Goal: Information Seeking & Learning: Check status

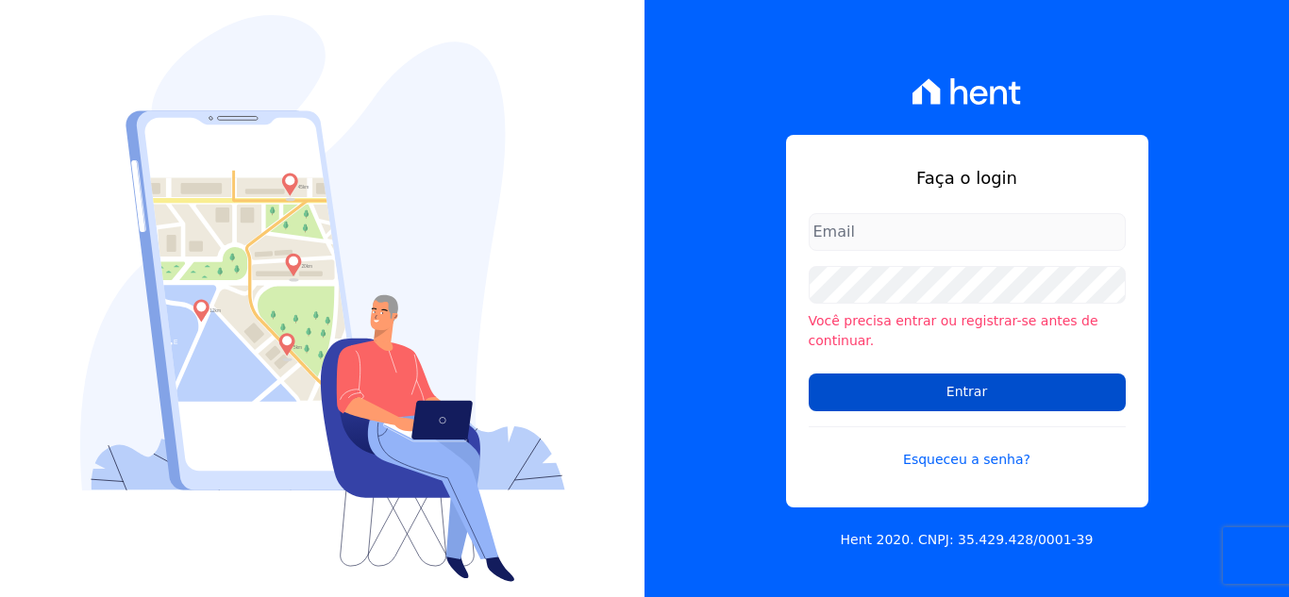
type input "[EMAIL_ADDRESS][DOMAIN_NAME]"
click at [977, 384] on input "Entrar" at bounding box center [966, 393] width 317 height 38
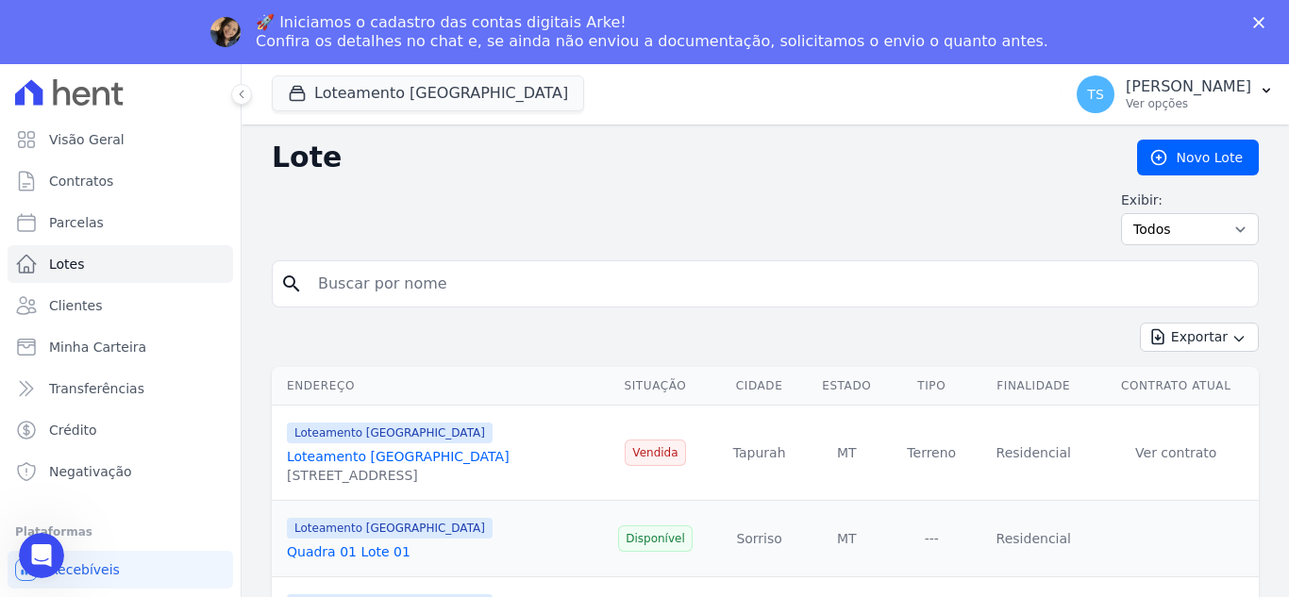
click at [437, 283] on input "search" at bounding box center [778, 284] width 943 height 38
type input "20"
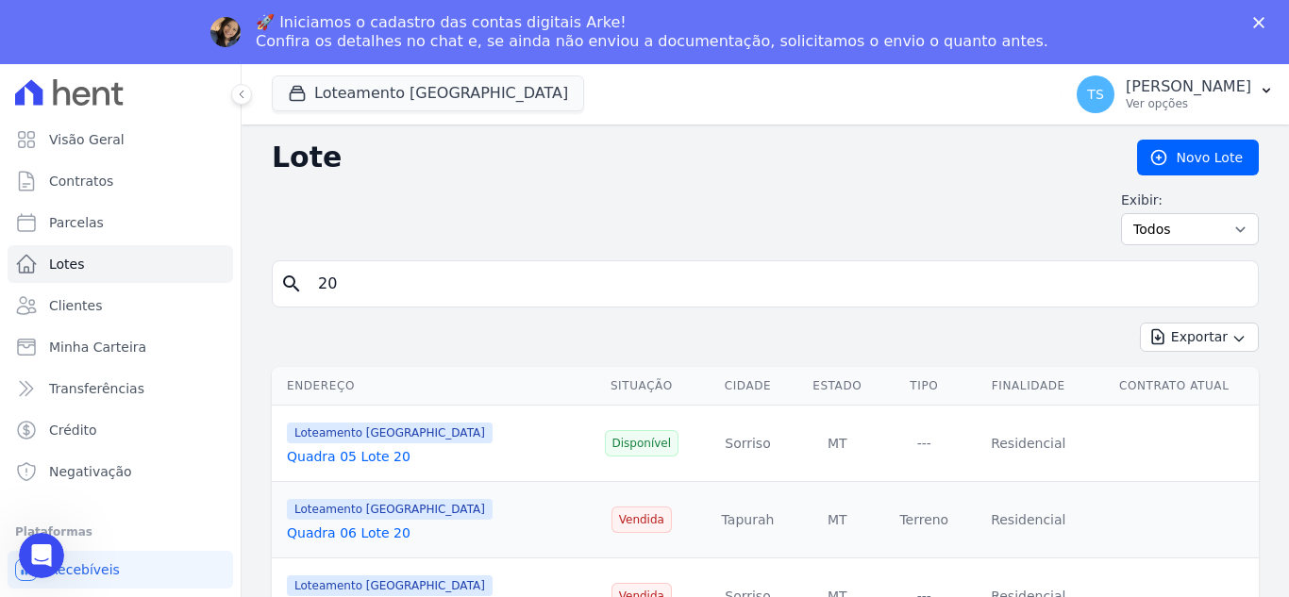
click at [465, 440] on div "Loteamento Jardim Itália Quadra 05 Lote 20" at bounding box center [430, 443] width 287 height 45
click at [339, 455] on link "Quadra 05 Lote 20" at bounding box center [349, 456] width 124 height 15
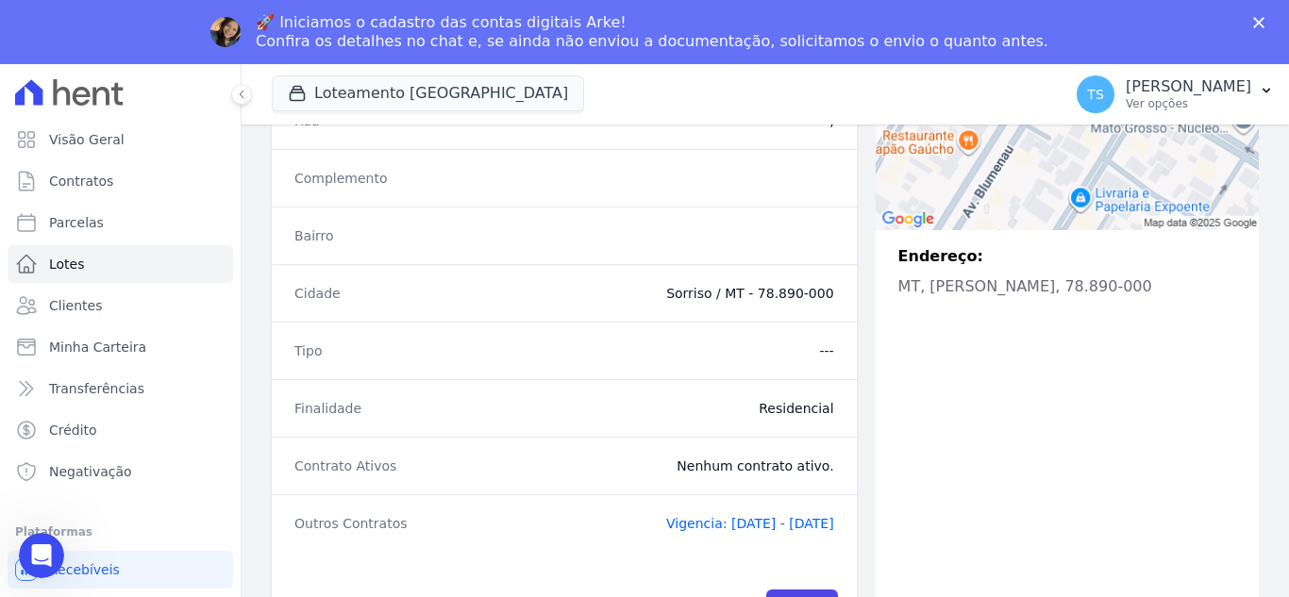
scroll to position [422, 0]
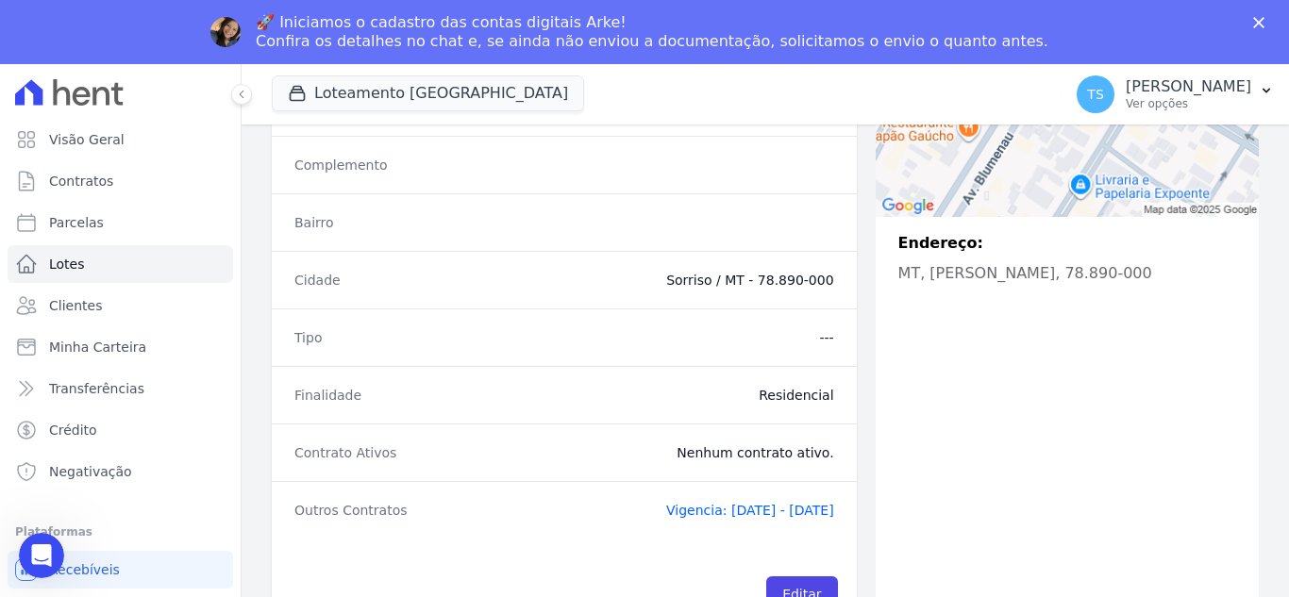
click at [934, 525] on div "Endereço: MT, Sorriso, 78.890-000" at bounding box center [1066, 240] width 383 height 812
click at [87, 319] on link "Clientes" at bounding box center [120, 306] width 225 height 38
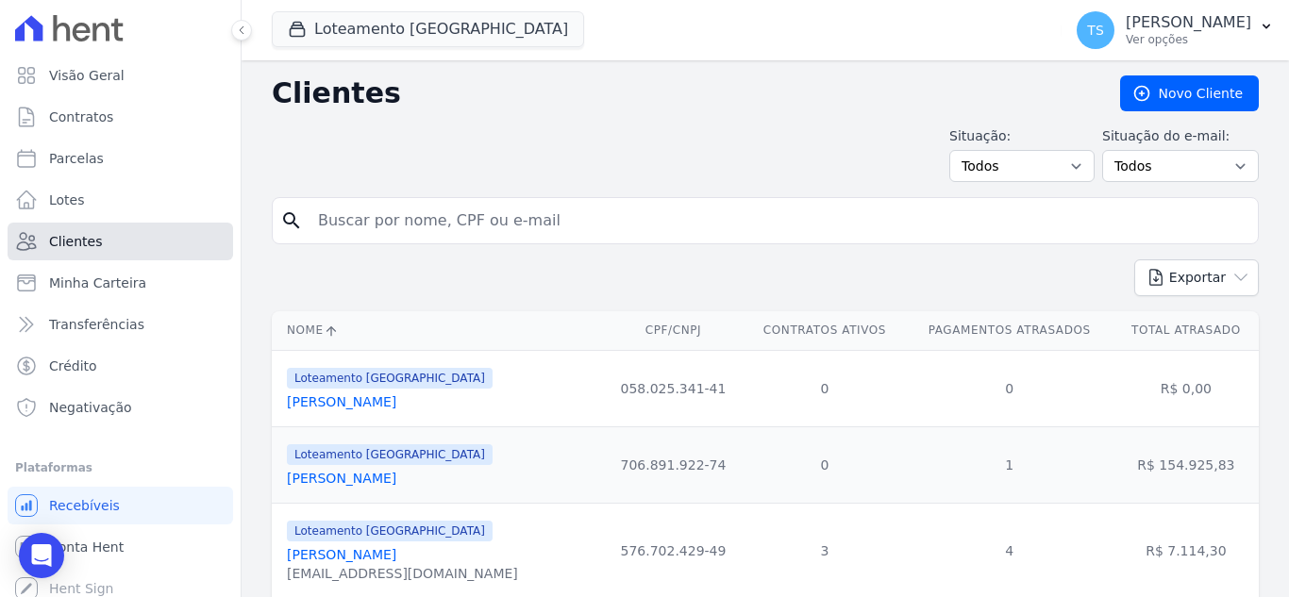
click at [79, 246] on span "Clientes" at bounding box center [75, 241] width 53 height 19
click at [500, 234] on input "search" at bounding box center [778, 221] width 943 height 38
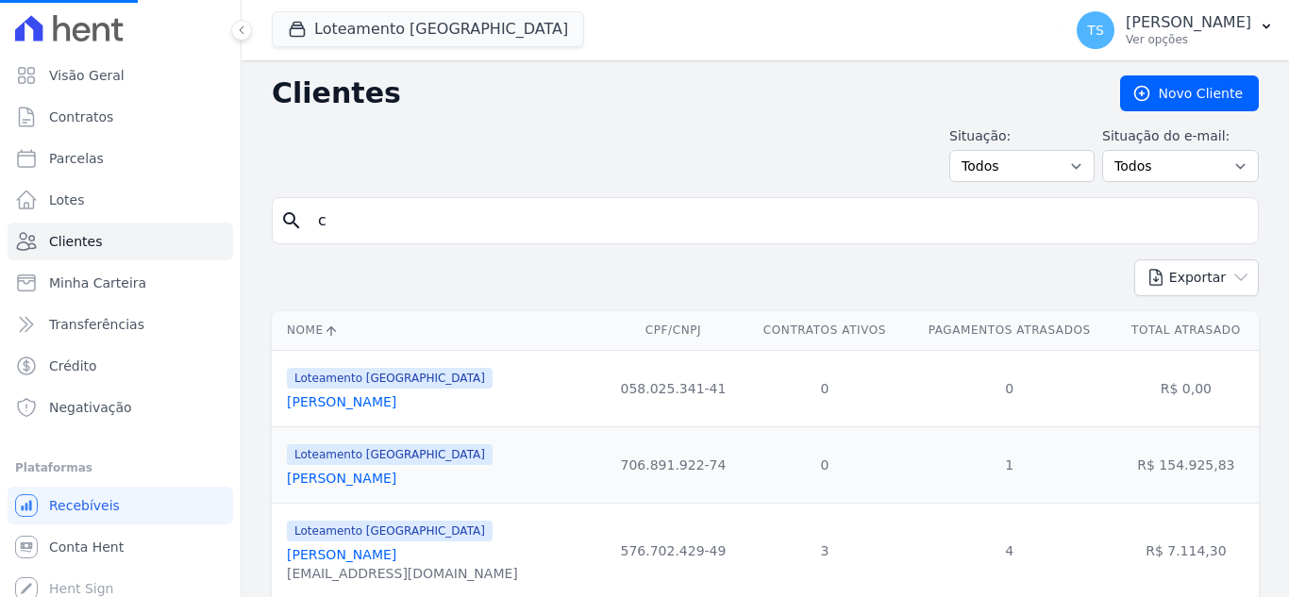
type input "ca"
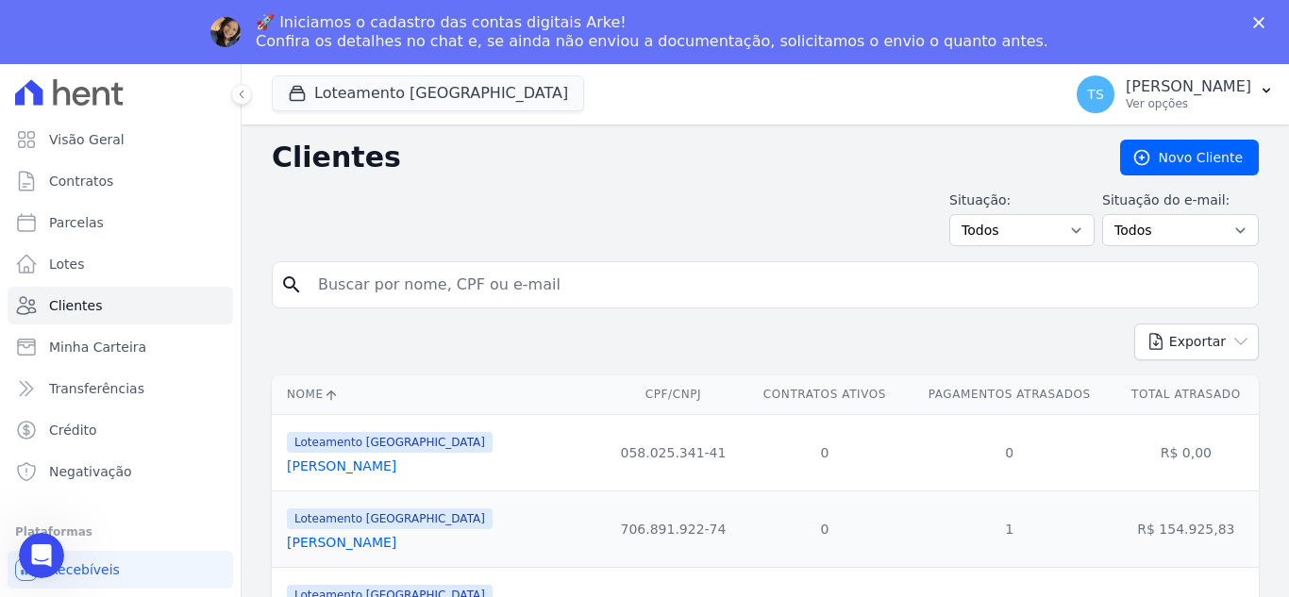
click at [458, 285] on input "search" at bounding box center [778, 285] width 943 height 38
type input "carlos w"
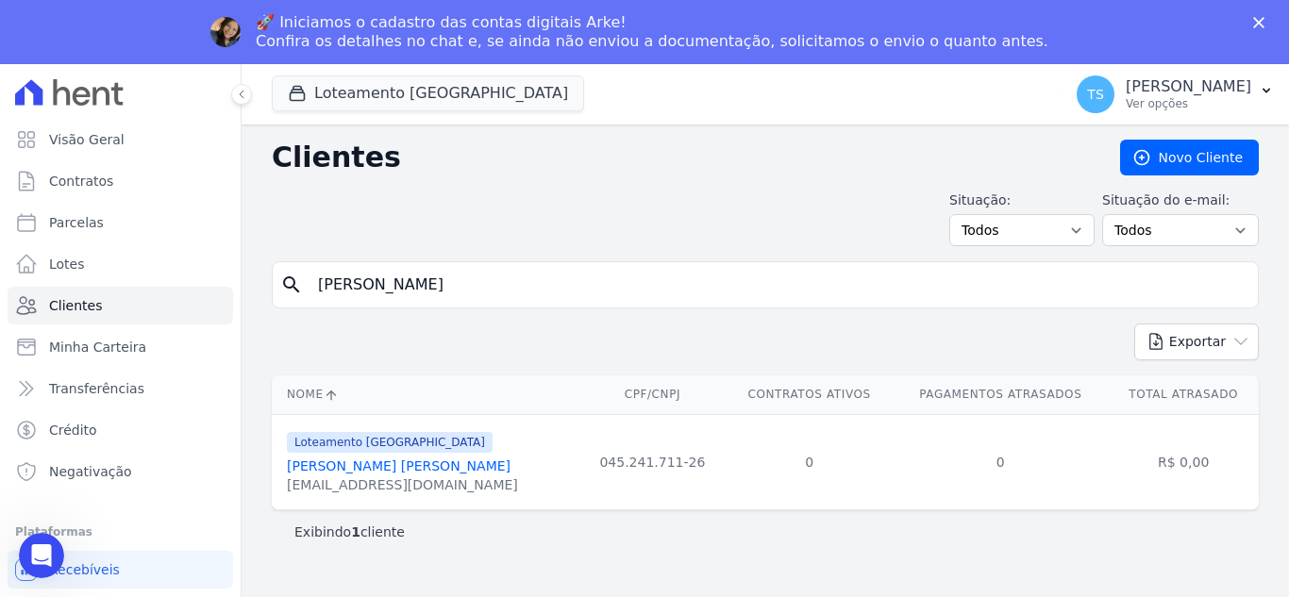
click at [393, 468] on link "Carlos Wanderson Dos Santos Gomes Da Silva" at bounding box center [399, 465] width 224 height 15
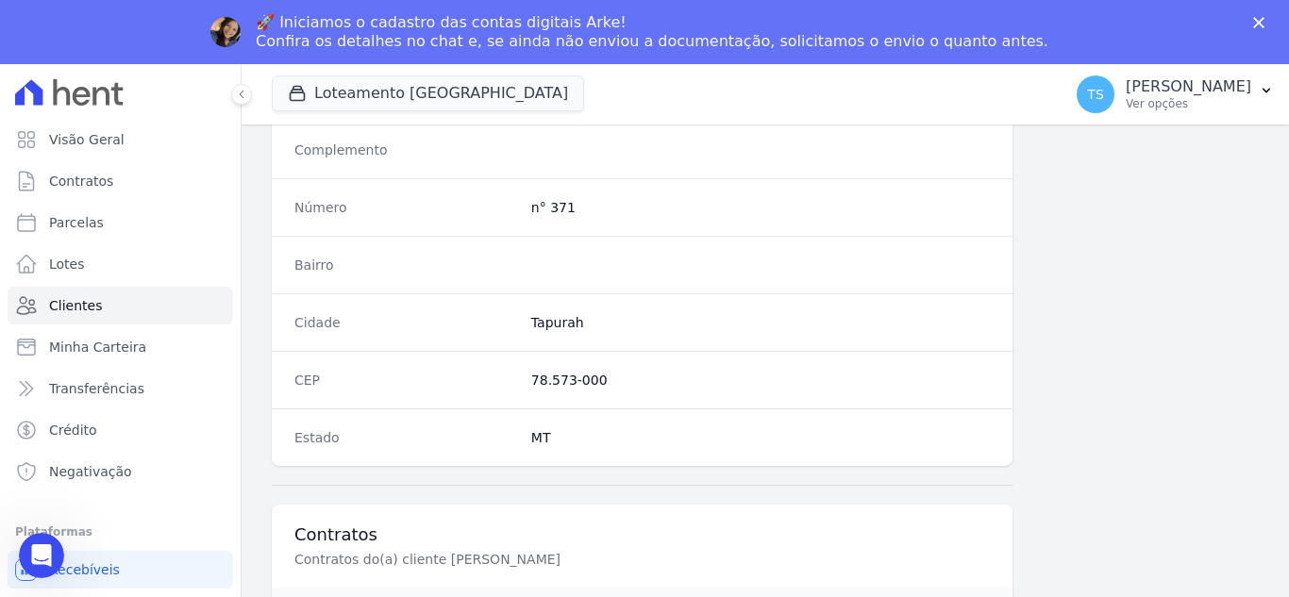
scroll to position [1168, 0]
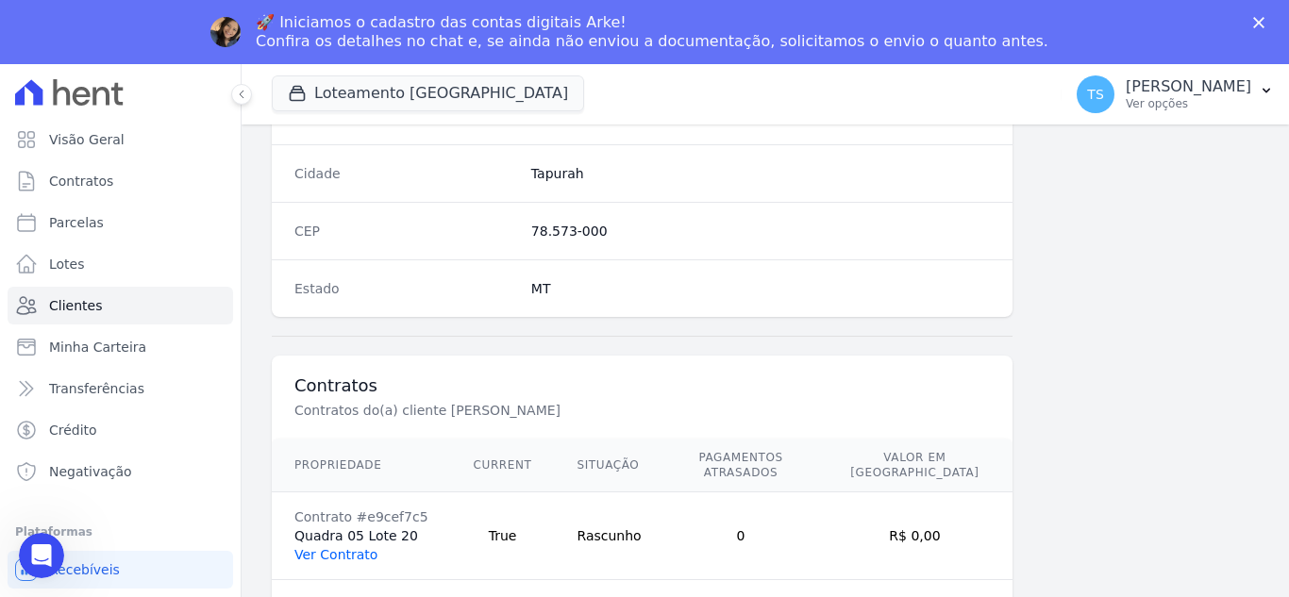
click at [325, 547] on link "Ver Contrato" at bounding box center [335, 554] width 83 height 15
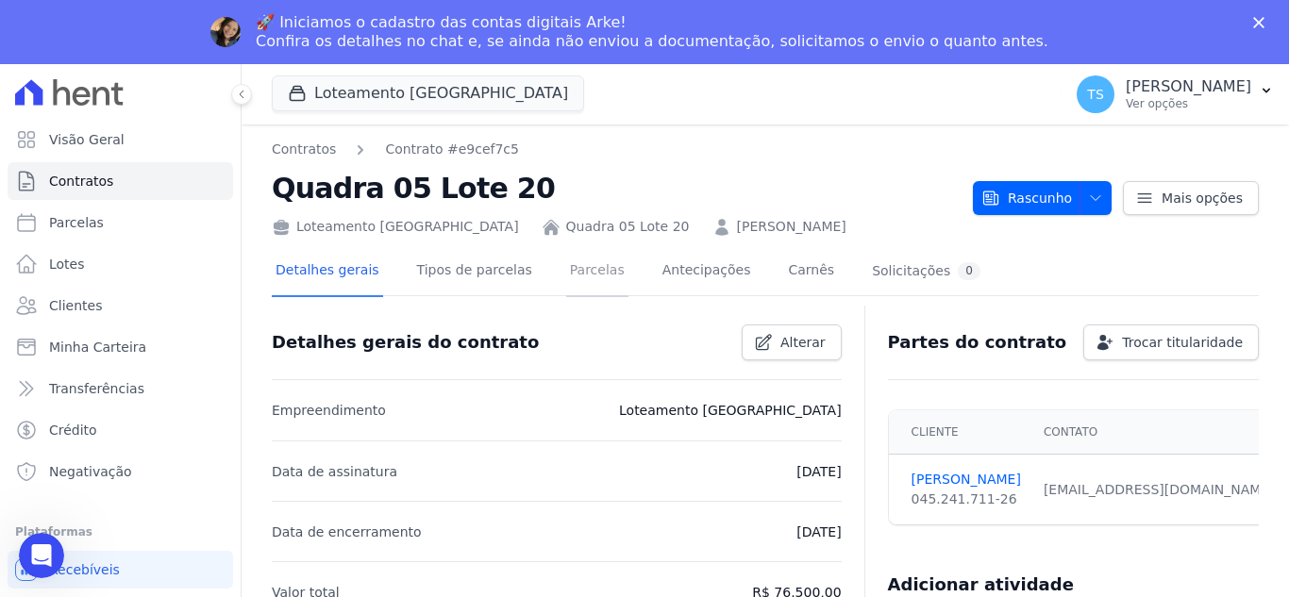
click at [567, 269] on link "Parcelas" at bounding box center [597, 272] width 62 height 50
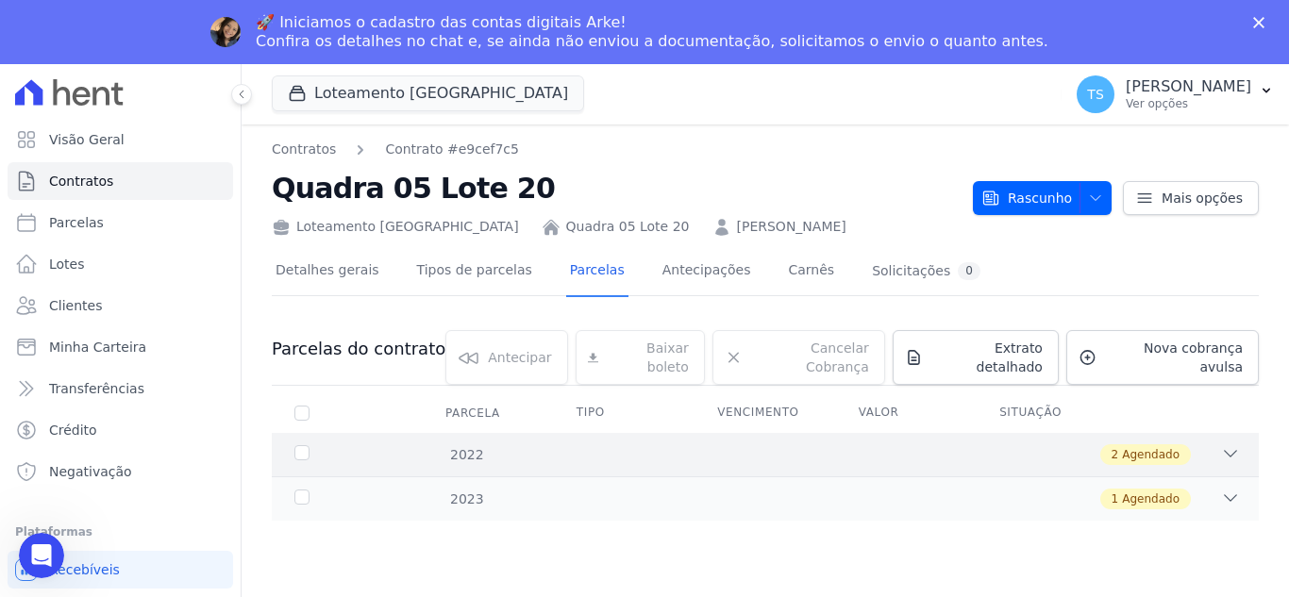
click at [1226, 444] on icon at bounding box center [1230, 453] width 19 height 19
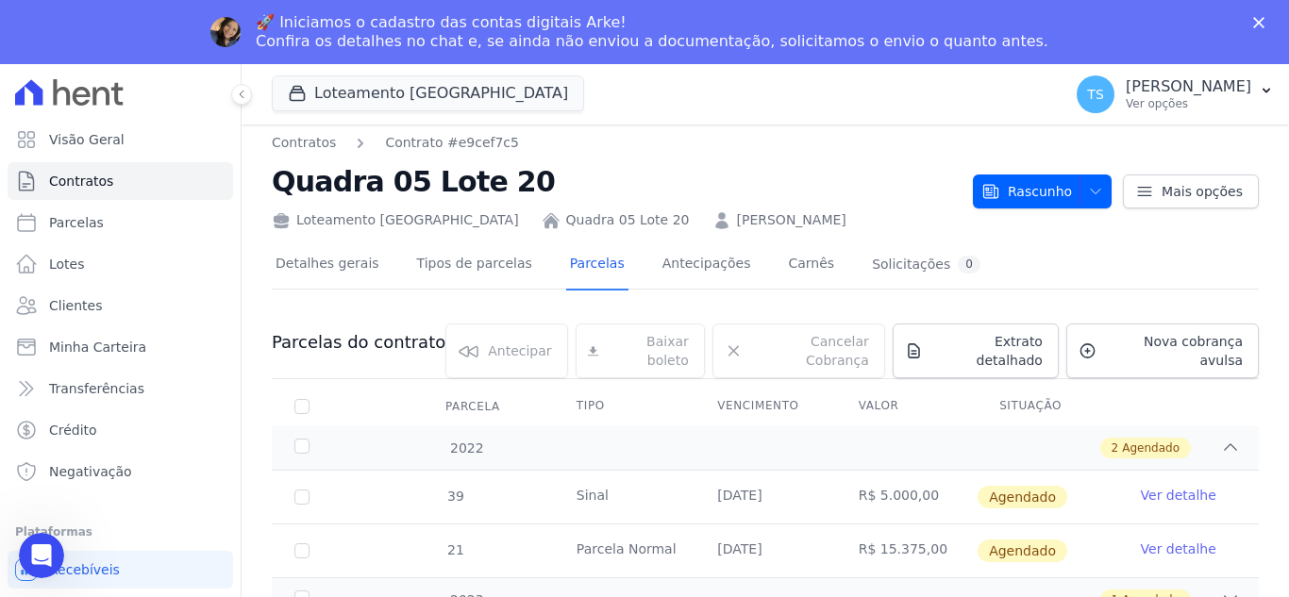
scroll to position [8, 0]
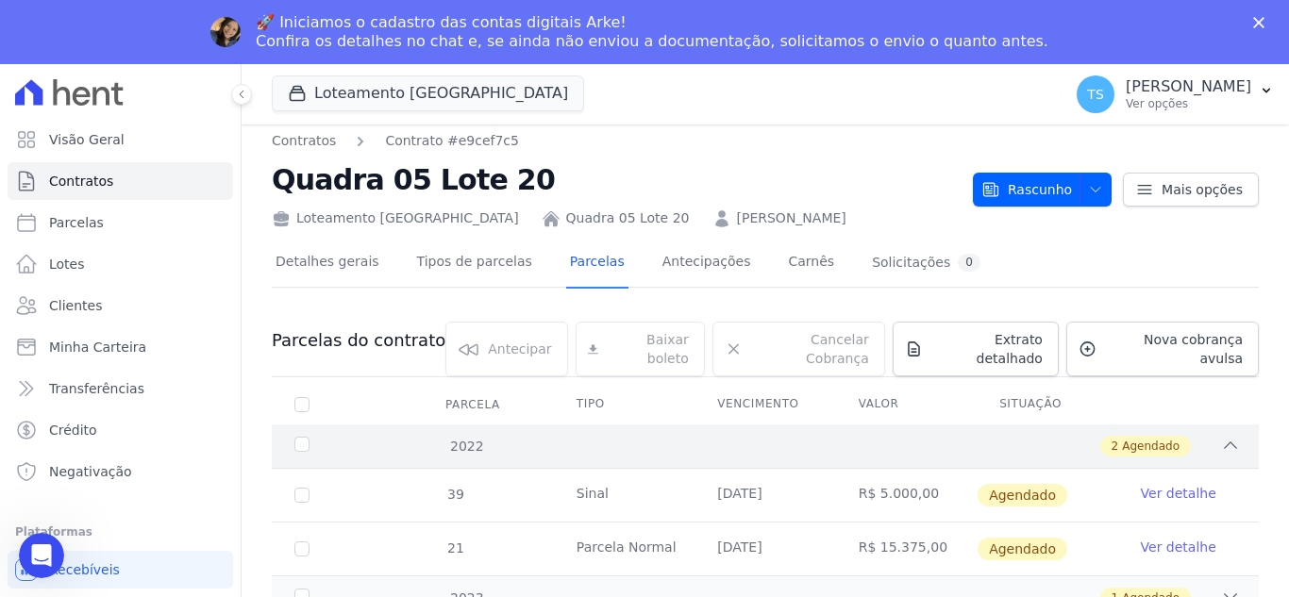
click at [1224, 436] on icon at bounding box center [1230, 445] width 19 height 19
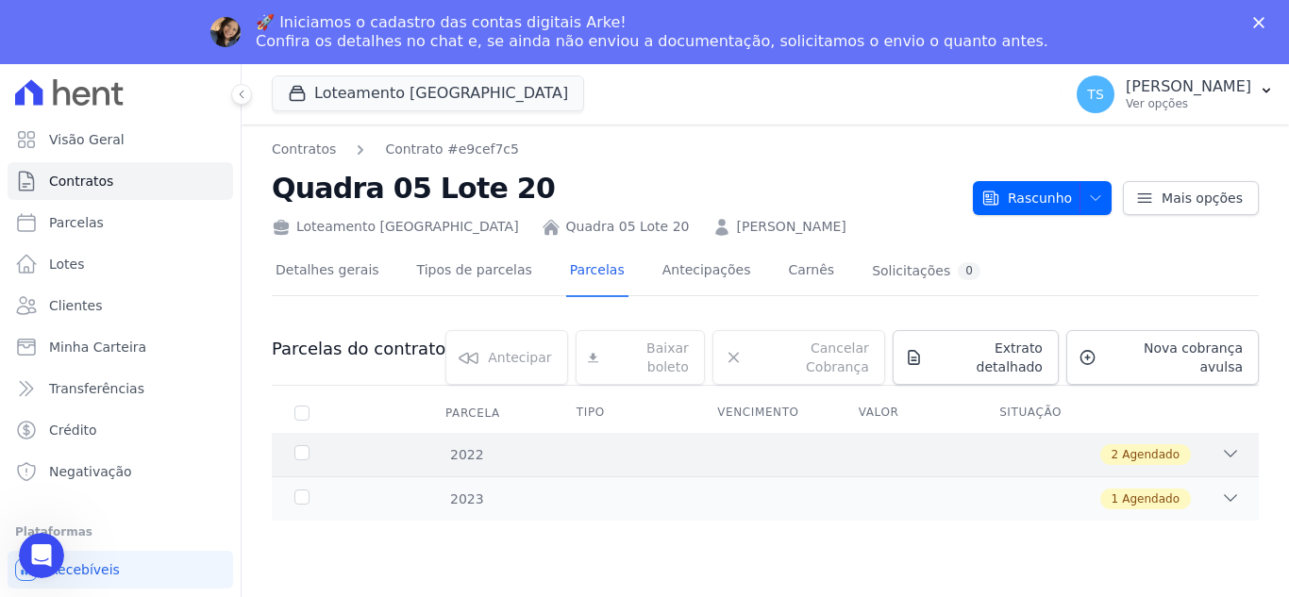
scroll to position [0, 0]
click at [1228, 495] on icon at bounding box center [1230, 498] width 12 height 6
click at [1228, 489] on icon at bounding box center [1230, 498] width 19 height 19
click at [1234, 444] on icon at bounding box center [1230, 453] width 19 height 19
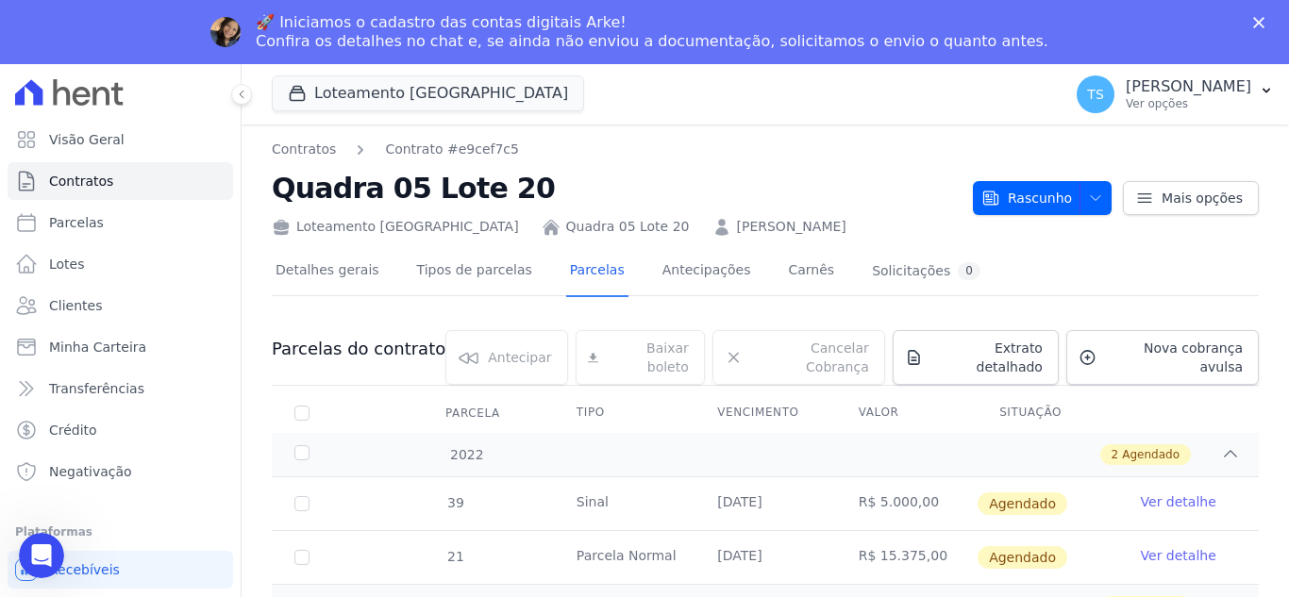
scroll to position [8, 0]
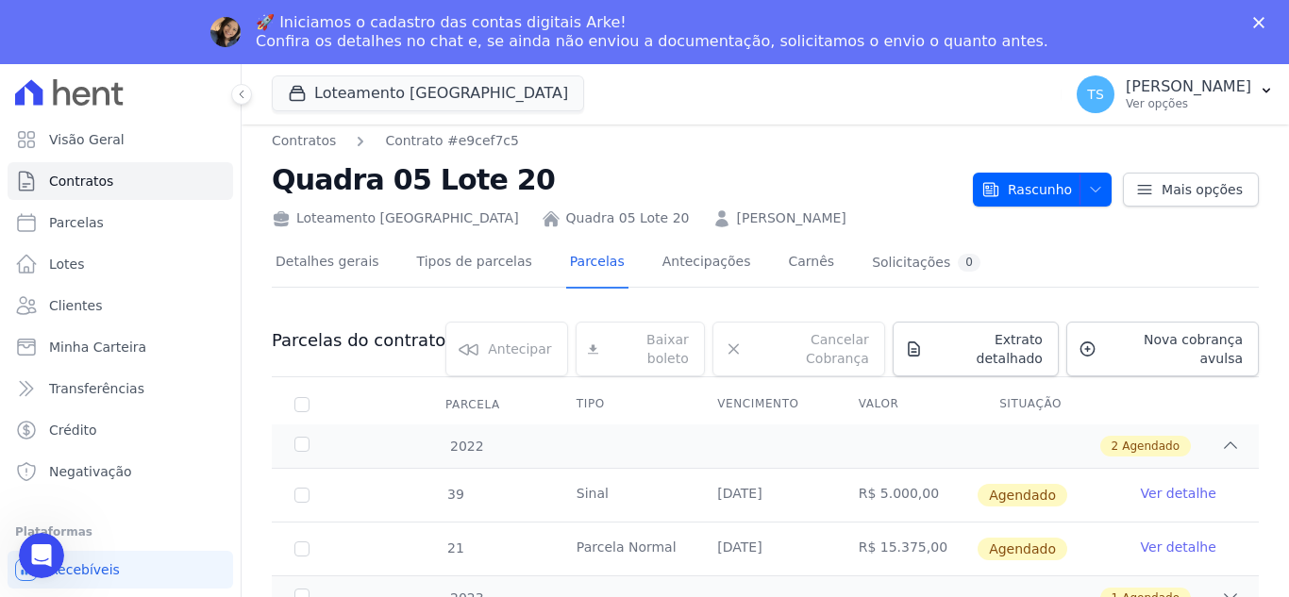
click at [875, 30] on div "🚀 Iniciamos o cadastro das contas digitais Arke! Confira os detalhes no chat e,…" at bounding box center [652, 32] width 792 height 38
click at [34, 554] on icon "Abertura do Messenger da Intercom" at bounding box center [39, 553] width 31 height 31
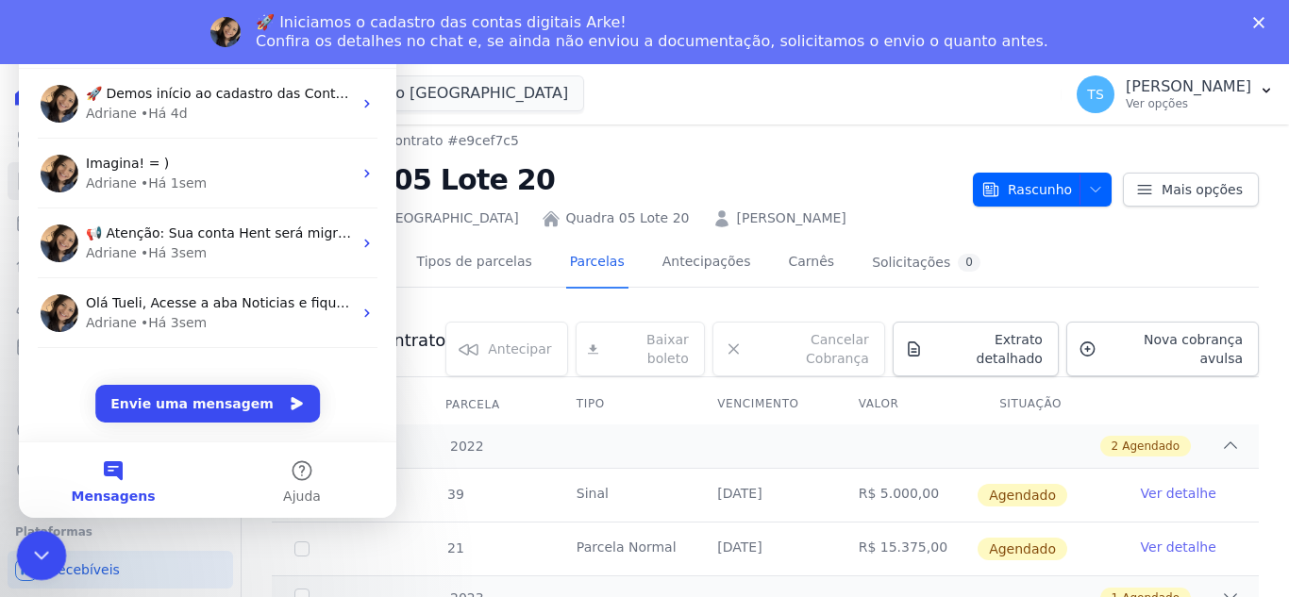
scroll to position [0, 0]
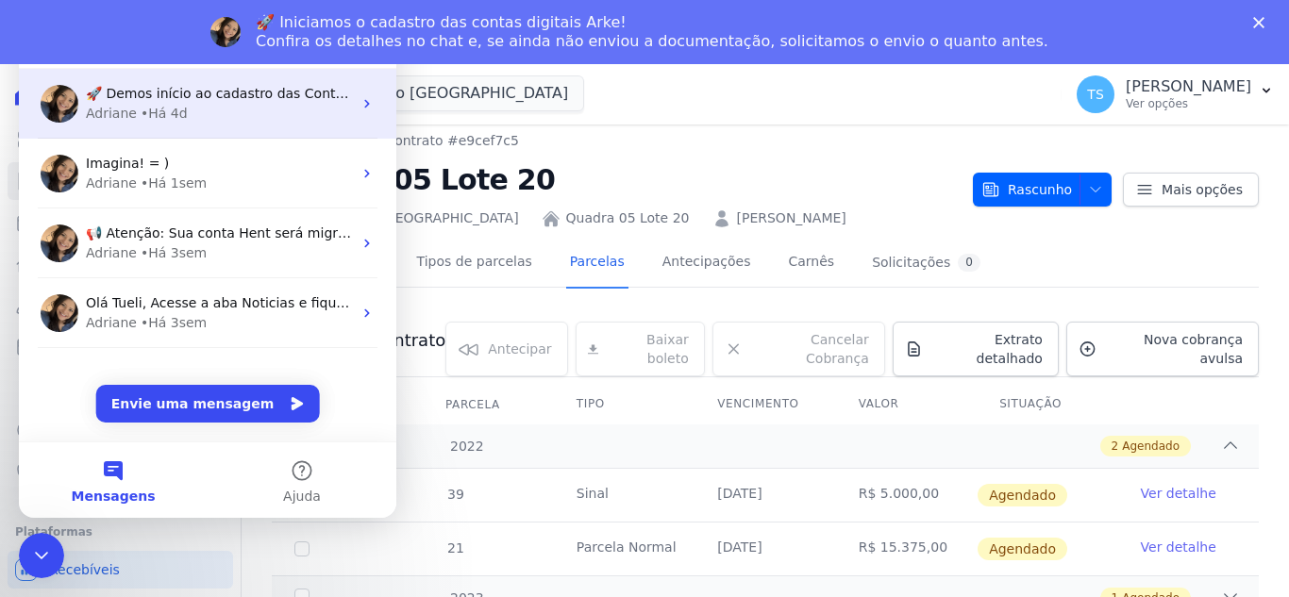
click at [197, 113] on div "Adriane • Há 4d" at bounding box center [219, 114] width 266 height 20
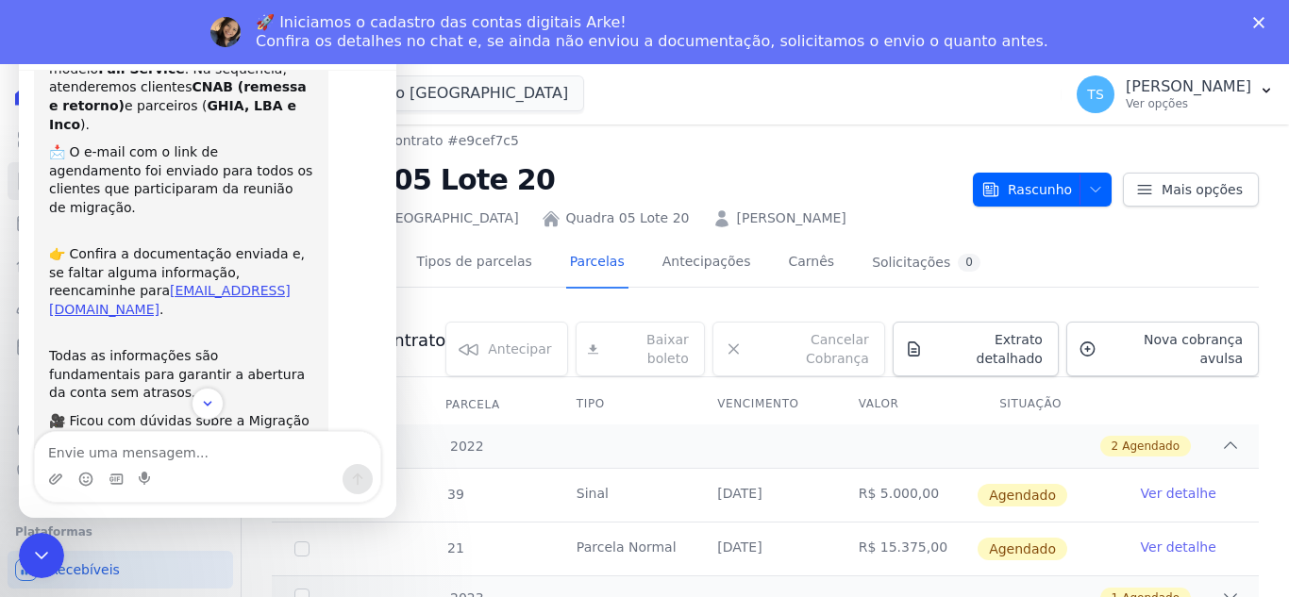
scroll to position [205, 0]
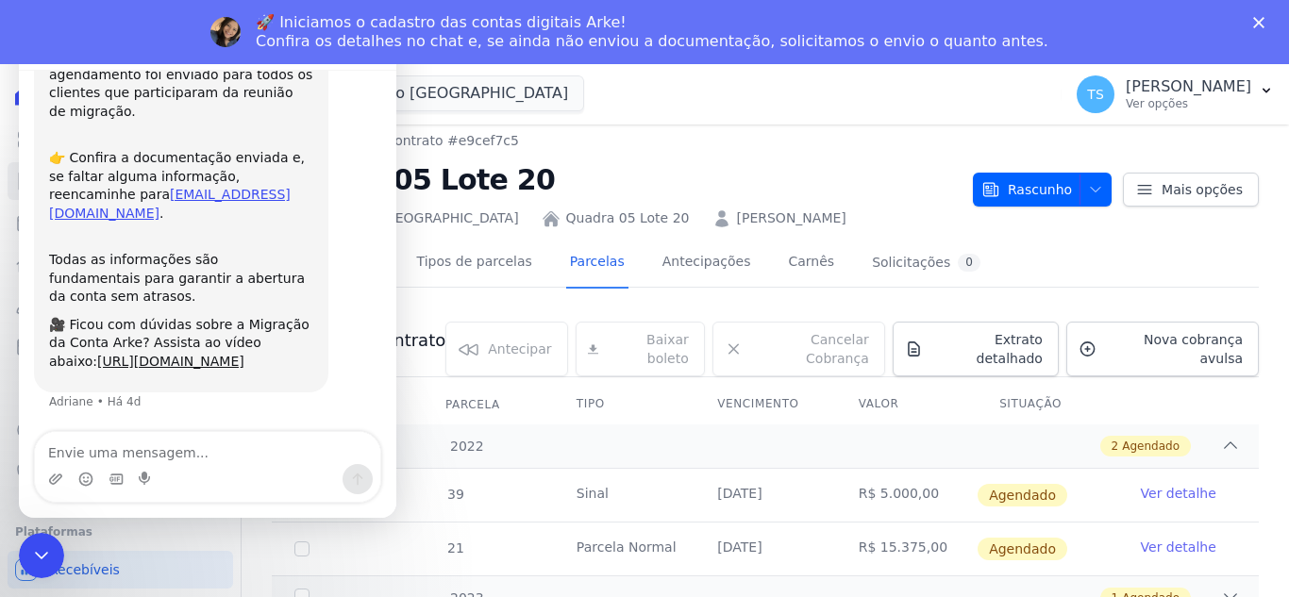
click at [1062, 253] on div "Detalhes gerais Tipos de parcelas Parcelas Antecipações Carnês Solicitações 0" at bounding box center [765, 263] width 987 height 47
click at [485, 267] on link "Tipos de parcelas" at bounding box center [474, 264] width 123 height 50
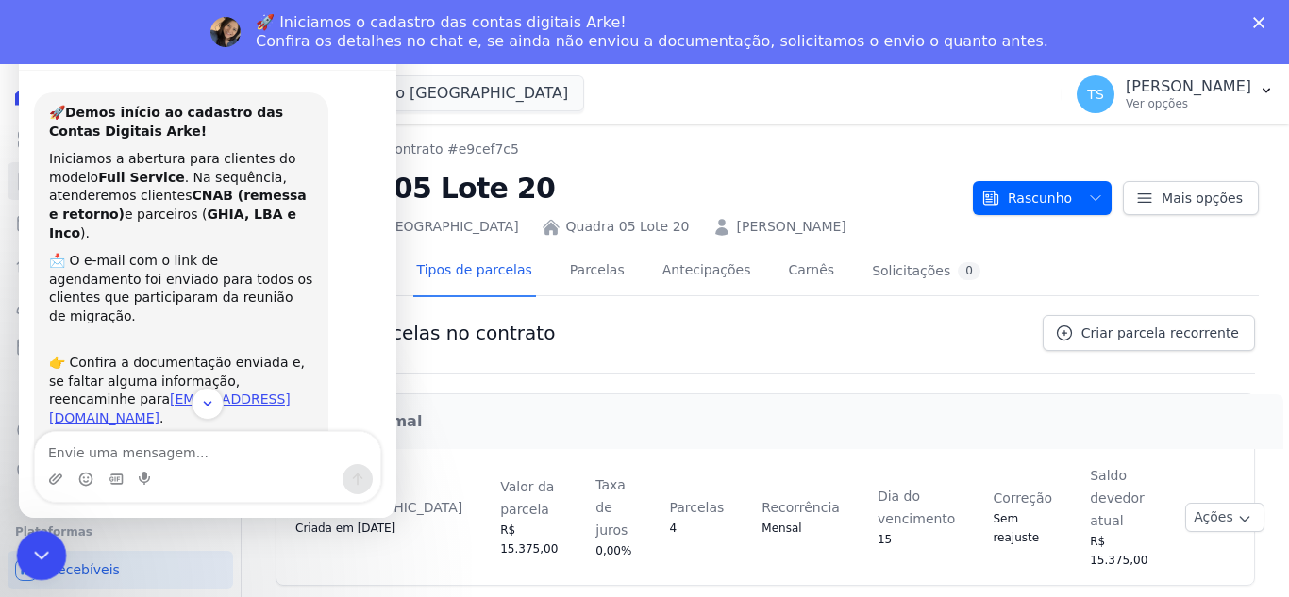
click at [36, 542] on icon "Encerramento do Messenger da Intercom" at bounding box center [38, 552] width 23 height 23
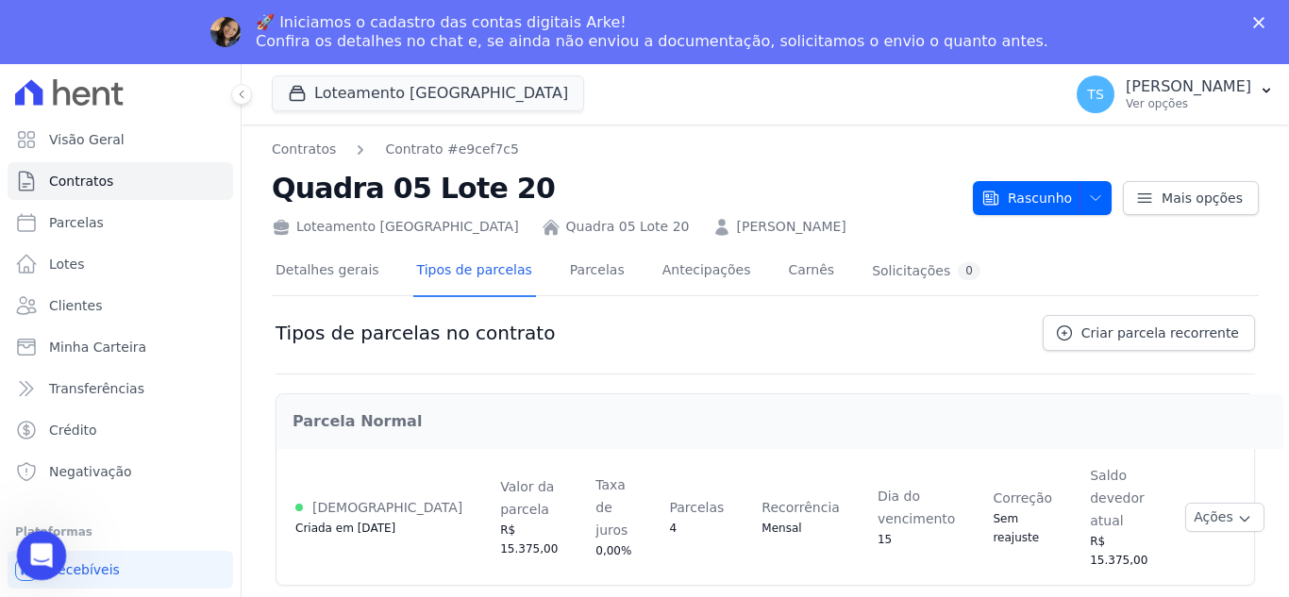
scroll to position [205, 0]
